Goal: Task Accomplishment & Management: Use online tool/utility

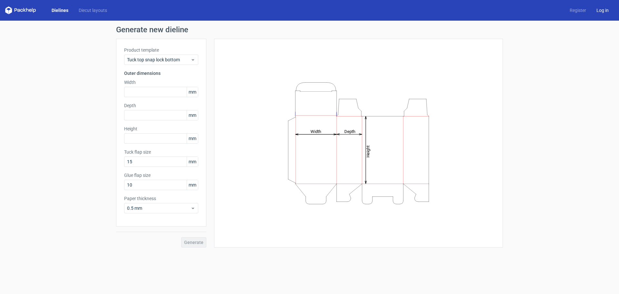
click at [601, 10] on link "Log in" at bounding box center [602, 10] width 23 height 6
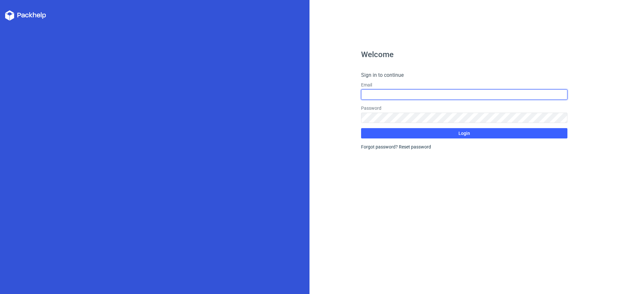
click at [407, 97] on input "text" at bounding box center [464, 94] width 206 height 10
type input "[EMAIL_ADDRESS][DOMAIN_NAME]"
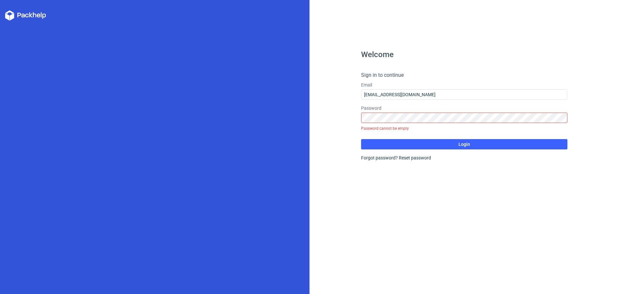
click at [317, 78] on div "Welcome Sign in to continue Email [EMAIL_ADDRESS][DOMAIN_NAME] Password Passwor…" at bounding box center [463, 147] width 309 height 294
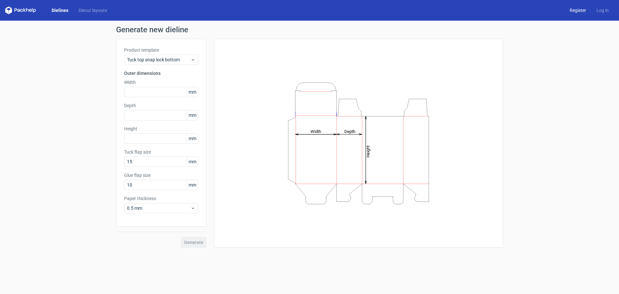
click at [573, 11] on link "Register" at bounding box center [577, 10] width 27 height 6
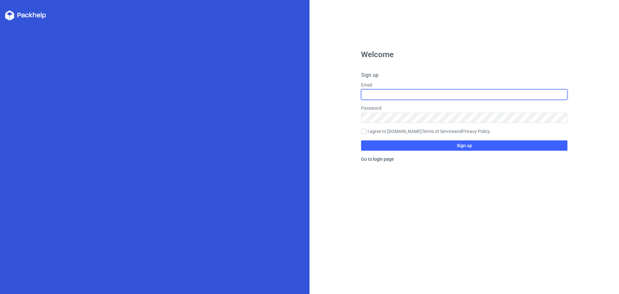
click at [416, 98] on input "text" at bounding box center [464, 94] width 206 height 10
type input "[EMAIL_ADDRESS][DOMAIN_NAME]"
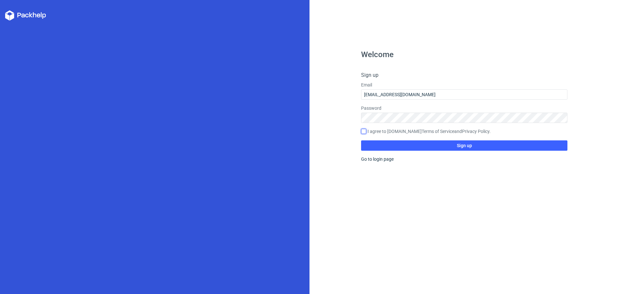
drag, startPoint x: 363, startPoint y: 129, endPoint x: 370, endPoint y: 126, distance: 7.4
click at [363, 130] on input "I agree to [DOMAIN_NAME] Terms of Service and Privacy Policy ." at bounding box center [363, 131] width 5 height 5
checkbox input "true"
click at [443, 149] on button "Sign up" at bounding box center [464, 145] width 206 height 10
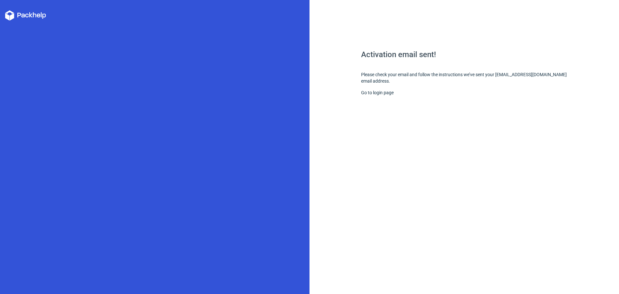
click at [377, 62] on div "Activation email sent! Please check your email and follow the instructions we’v…" at bounding box center [464, 172] width 206 height 243
drag, startPoint x: 419, startPoint y: 104, endPoint x: 410, endPoint y: 103, distance: 8.6
click at [417, 104] on div "Activation email sent! Please check your email and follow the instructions we’v…" at bounding box center [464, 172] width 206 height 243
click at [382, 93] on link "Go to login page" at bounding box center [377, 92] width 33 height 5
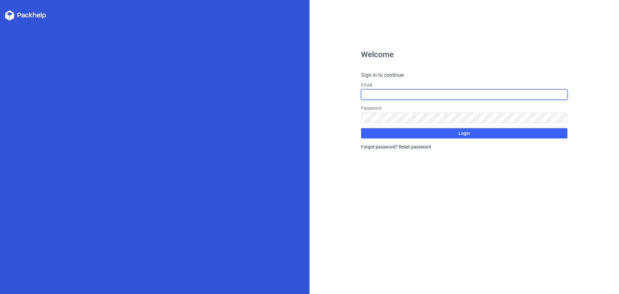
type input "[EMAIL_ADDRESS][DOMAIN_NAME]"
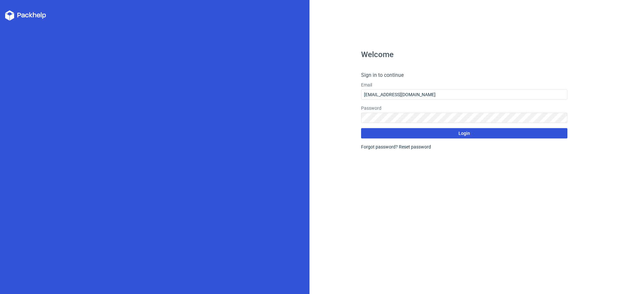
click at [445, 133] on button "Login" at bounding box center [464, 133] width 206 height 10
click at [413, 132] on button "Login" at bounding box center [464, 133] width 206 height 10
click at [30, 15] on polygon at bounding box center [31, 14] width 4 height 5
click at [28, 16] on icon at bounding box center [25, 15] width 41 height 10
click at [412, 137] on button "Login" at bounding box center [464, 133] width 206 height 10
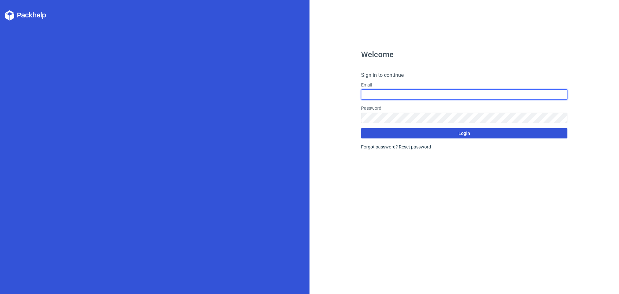
type input "[EMAIL_ADDRESS][DOMAIN_NAME]"
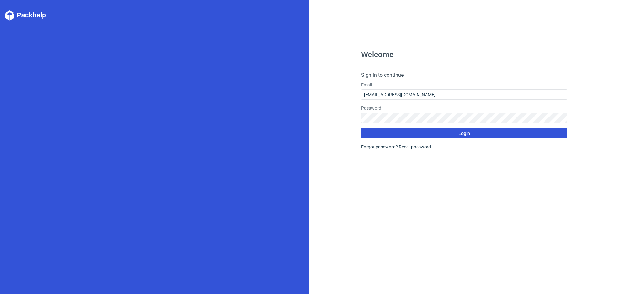
click at [464, 136] on button "Login" at bounding box center [464, 133] width 206 height 10
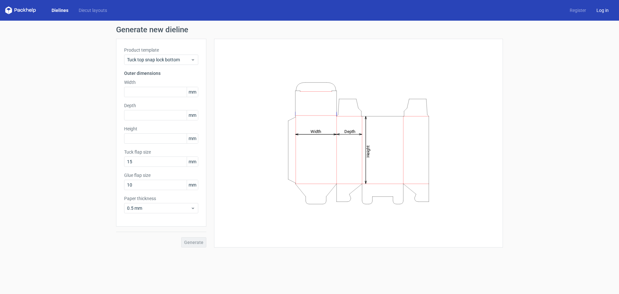
click at [604, 9] on link "Log in" at bounding box center [602, 10] width 23 height 6
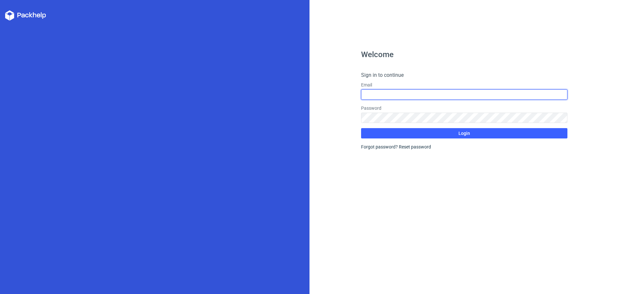
type input "[EMAIL_ADDRESS][DOMAIN_NAME]"
click at [405, 97] on input "[EMAIL_ADDRESS][DOMAIN_NAME]" at bounding box center [464, 94] width 206 height 10
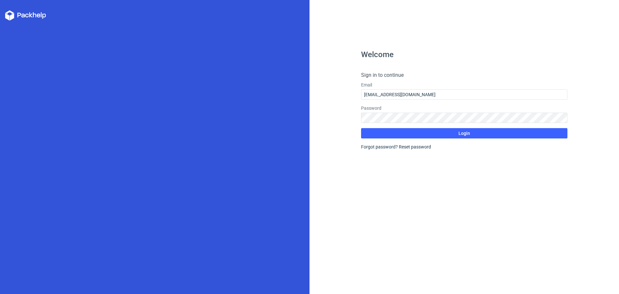
click at [479, 112] on div "Password" at bounding box center [464, 114] width 206 height 18
click at [471, 136] on button "Login" at bounding box center [464, 133] width 206 height 10
click at [418, 147] on link "Reset password" at bounding box center [415, 146] width 32 height 5
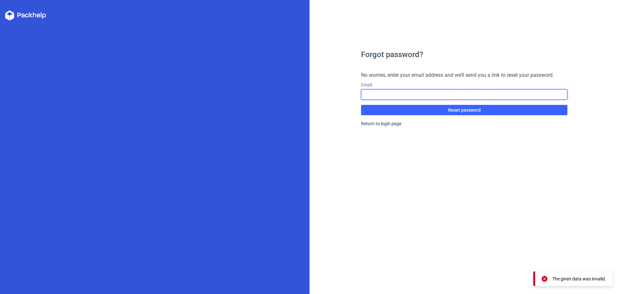
click at [428, 89] on input "text" at bounding box center [464, 94] width 206 height 10
type input "[EMAIL_ADDRESS][DOMAIN_NAME]"
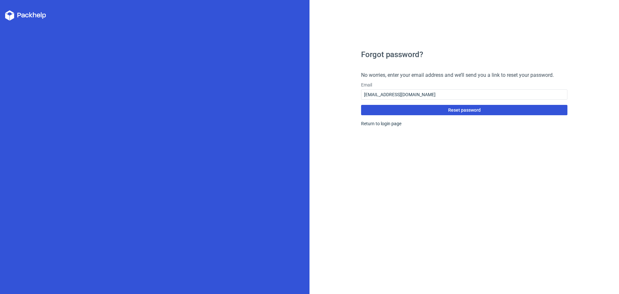
click at [444, 113] on button "Reset password" at bounding box center [464, 110] width 206 height 10
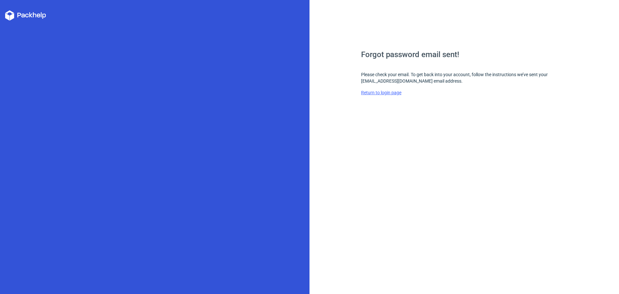
click at [385, 93] on link "Return to login page" at bounding box center [381, 92] width 40 height 5
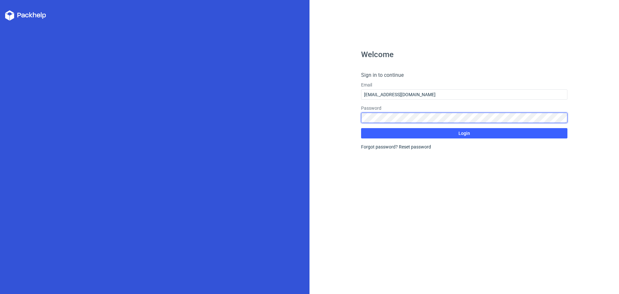
click at [361, 128] on button "Login" at bounding box center [464, 133] width 206 height 10
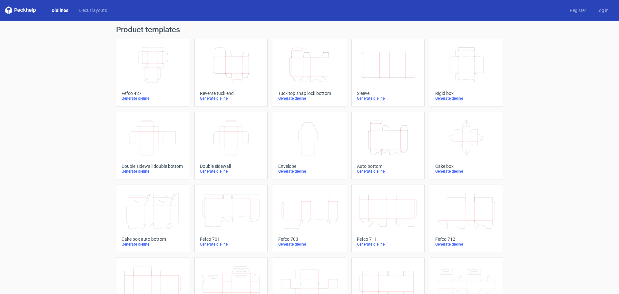
click at [233, 68] on icon "Height Depth Width" at bounding box center [230, 65] width 57 height 36
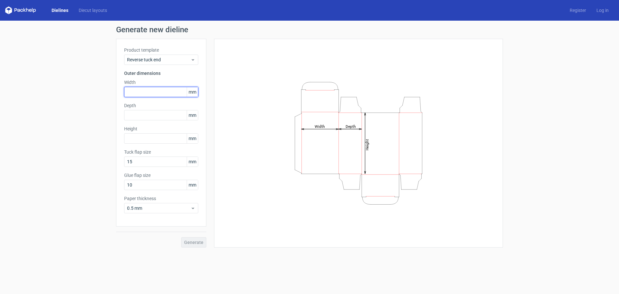
click at [160, 90] on input "text" at bounding box center [161, 92] width 74 height 10
type input "5"
type input "100"
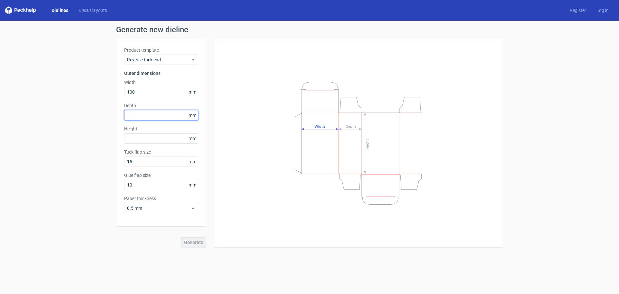
click at [158, 117] on input "text" at bounding box center [161, 115] width 74 height 10
type input "50"
click at [155, 137] on input "text" at bounding box center [161, 138] width 74 height 10
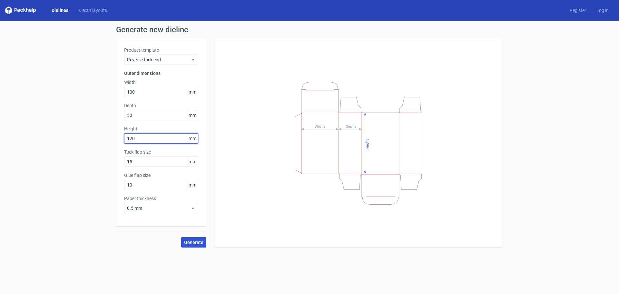
type input "120"
click at [201, 246] on button "Generate" at bounding box center [193, 242] width 25 height 10
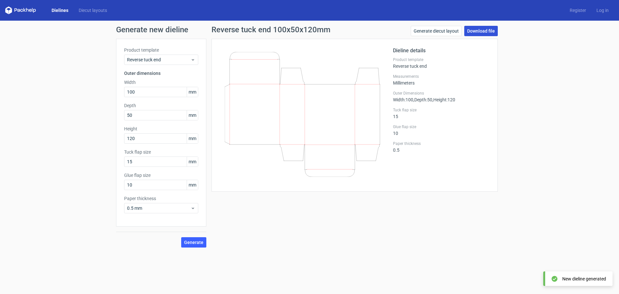
click at [486, 34] on link "Download file" at bounding box center [481, 31] width 34 height 10
click at [423, 32] on link "Generate diecut layout" at bounding box center [436, 31] width 51 height 10
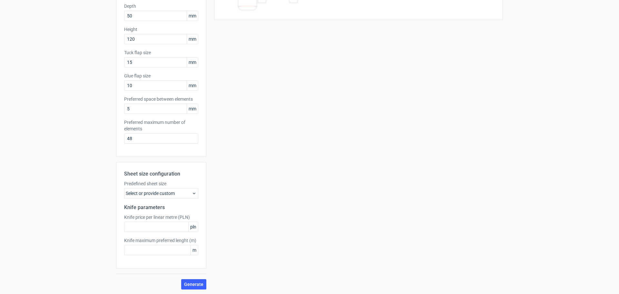
scroll to position [100, 0]
click at [190, 287] on button "Generate" at bounding box center [193, 283] width 25 height 10
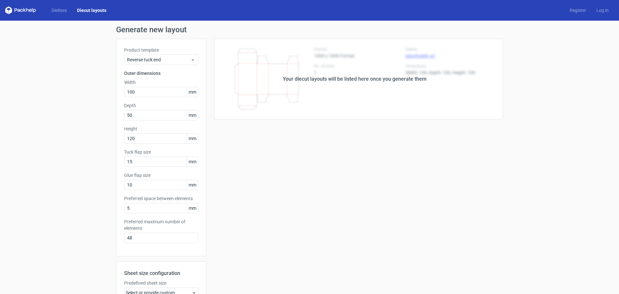
click at [289, 179] on div "Your diecut layouts will be listed here once you generate them Height Depth Wid…" at bounding box center [354, 214] width 297 height 350
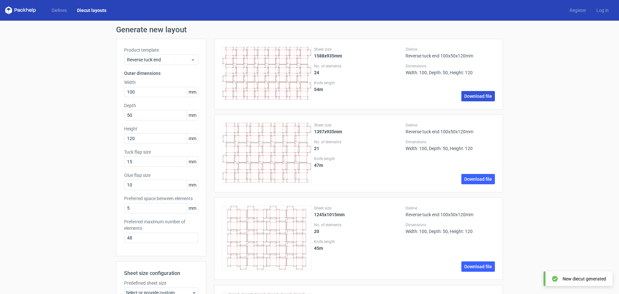
click at [477, 93] on link "Download file" at bounding box center [478, 96] width 34 height 10
click at [429, 274] on div "Sheet size 1245x1015mm No. of elements 20 Knife length 45 m Dieline Reverse tuc…" at bounding box center [358, 238] width 289 height 82
